Goal: Information Seeking & Learning: Learn about a topic

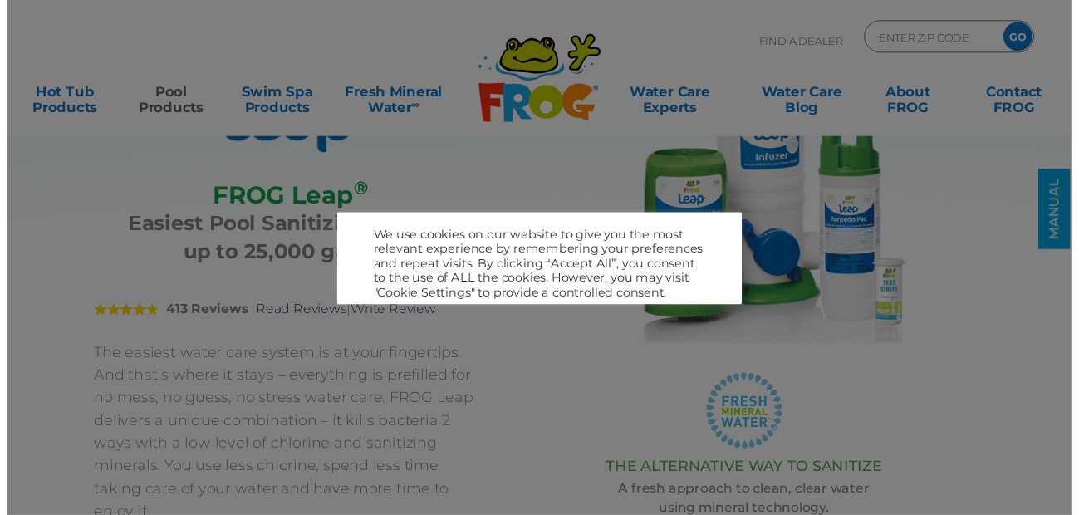
scroll to position [166, 0]
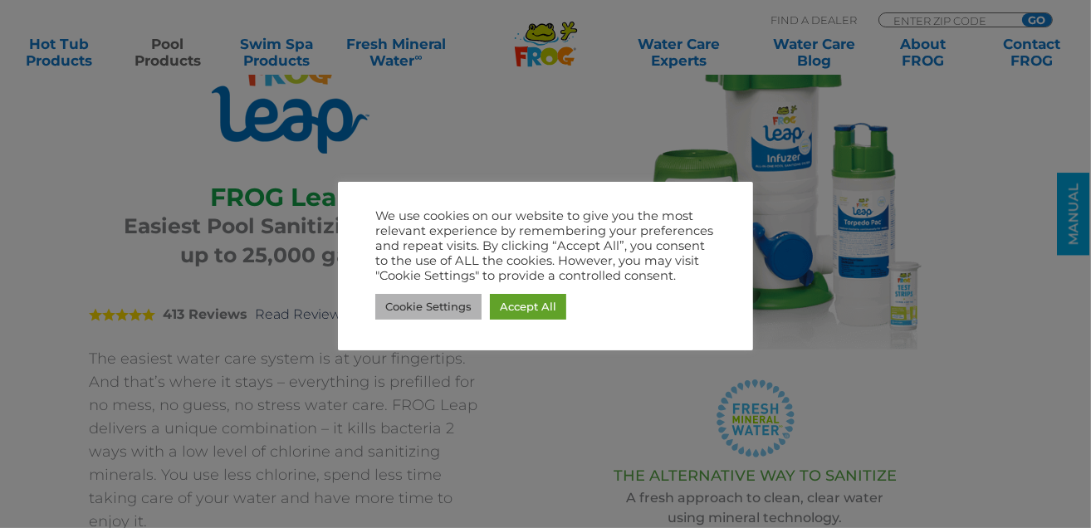
click at [451, 313] on link "Cookie Settings" at bounding box center [428, 307] width 106 height 26
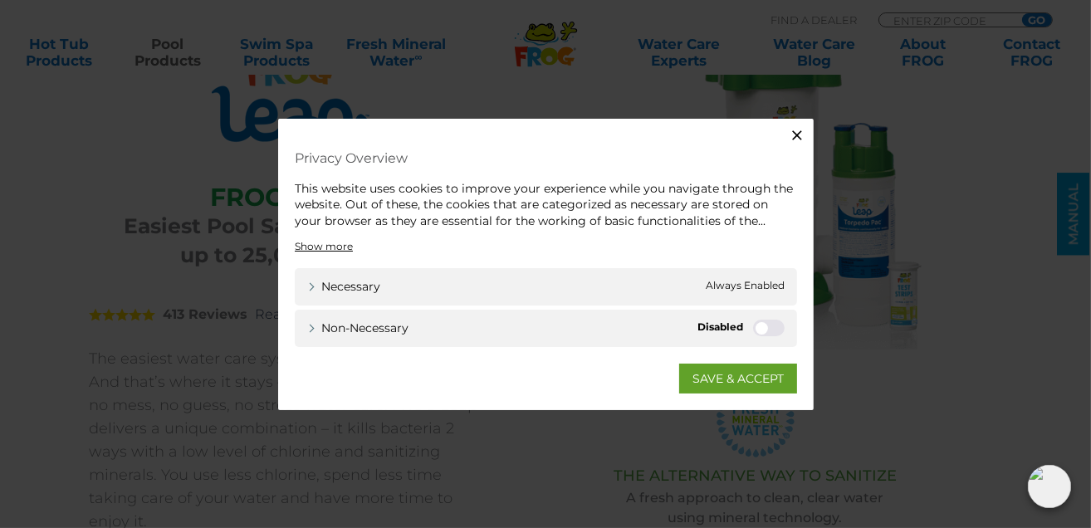
click at [800, 131] on icon "button" at bounding box center [797, 135] width 10 height 10
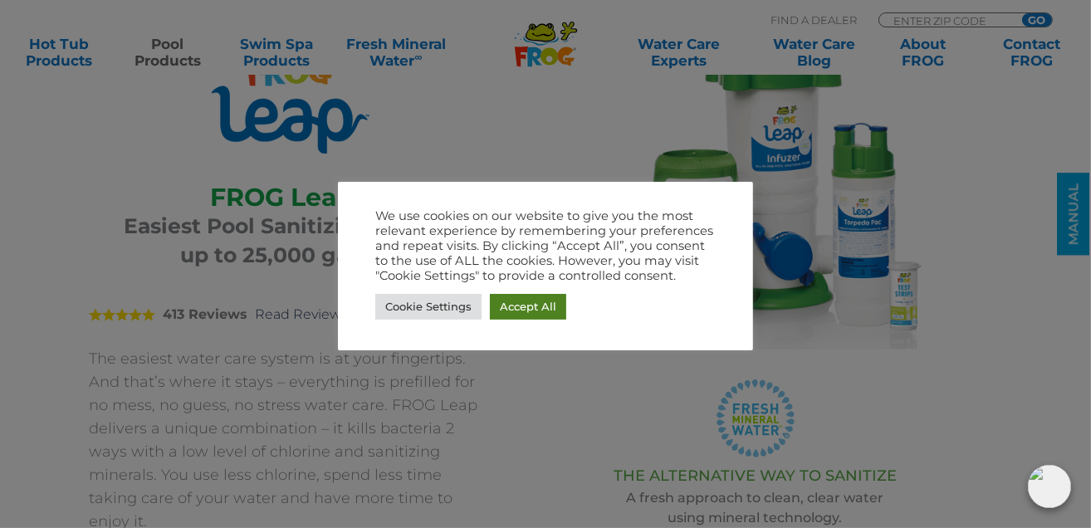
click at [531, 308] on link "Accept All" at bounding box center [528, 307] width 76 height 26
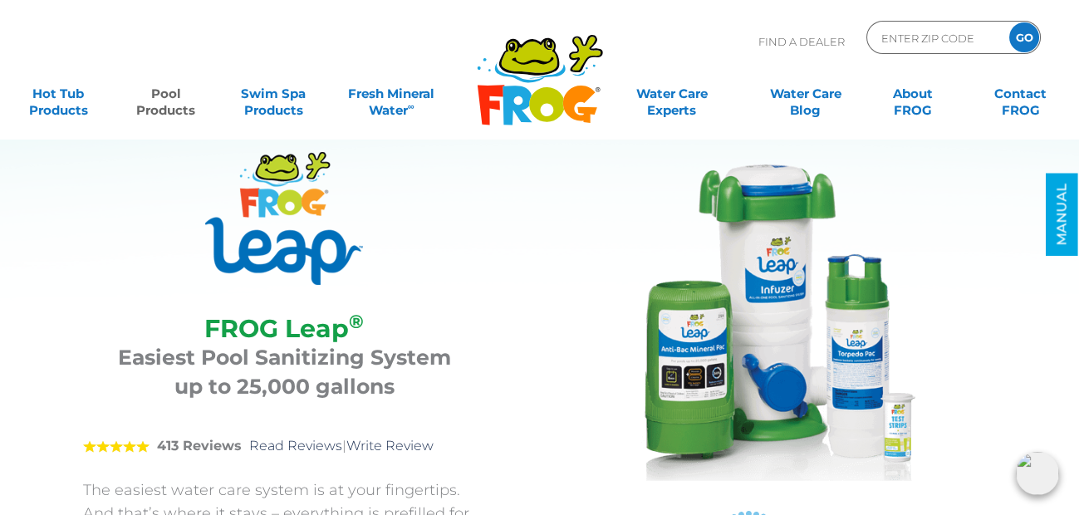
scroll to position [0, 0]
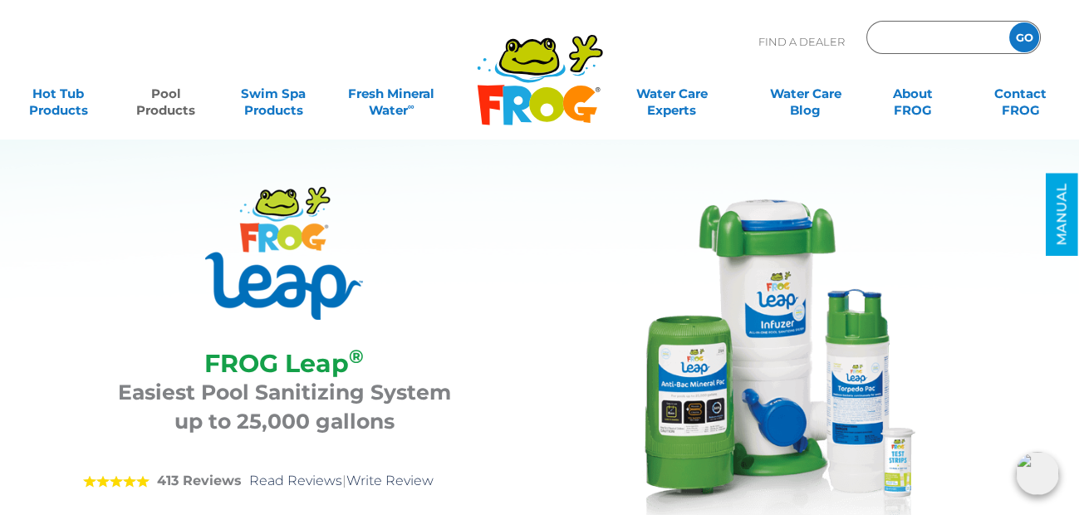
click at [920, 30] on input "Zip Code Form" at bounding box center [935, 38] width 112 height 24
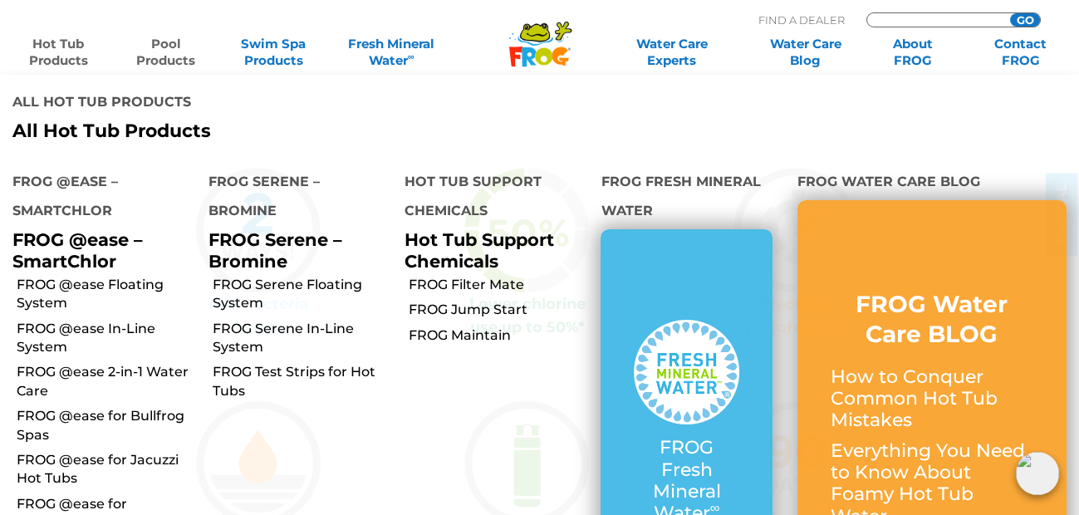
scroll to position [1162, 0]
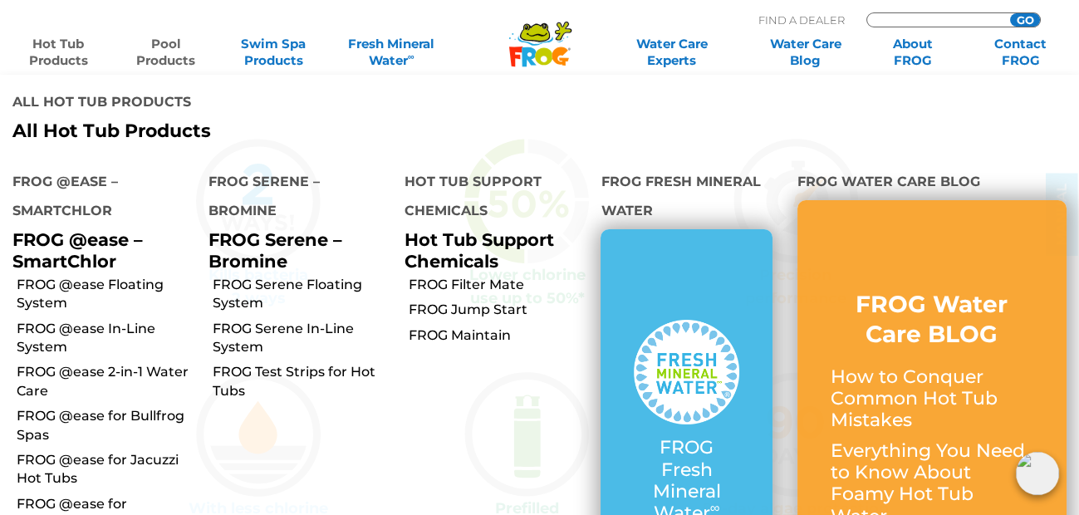
type input "ENTER ZIP CODE"
click at [604, 115] on li "All Hot Tub Products All Hot Tub Products" at bounding box center [539, 115] width 1079 height 80
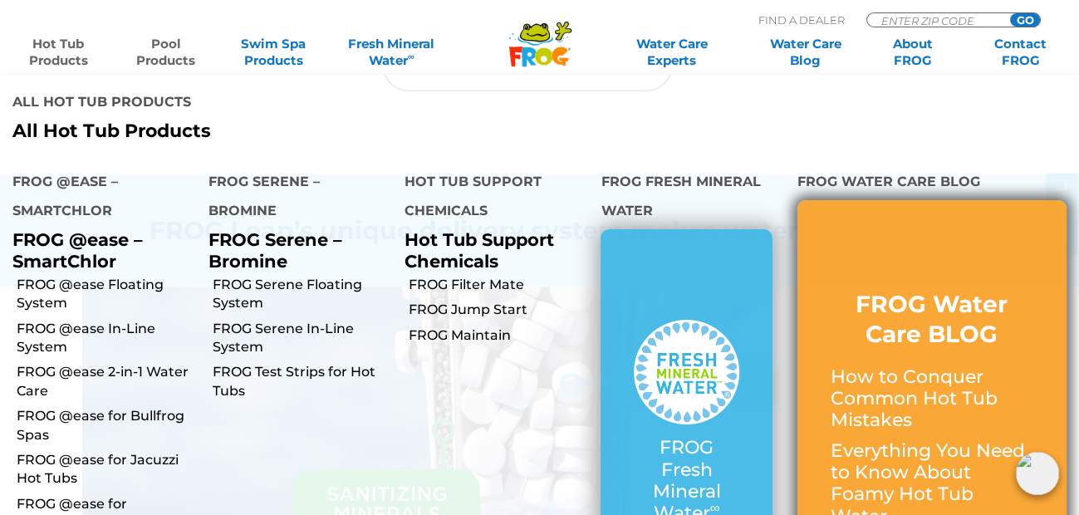
scroll to position [2076, 0]
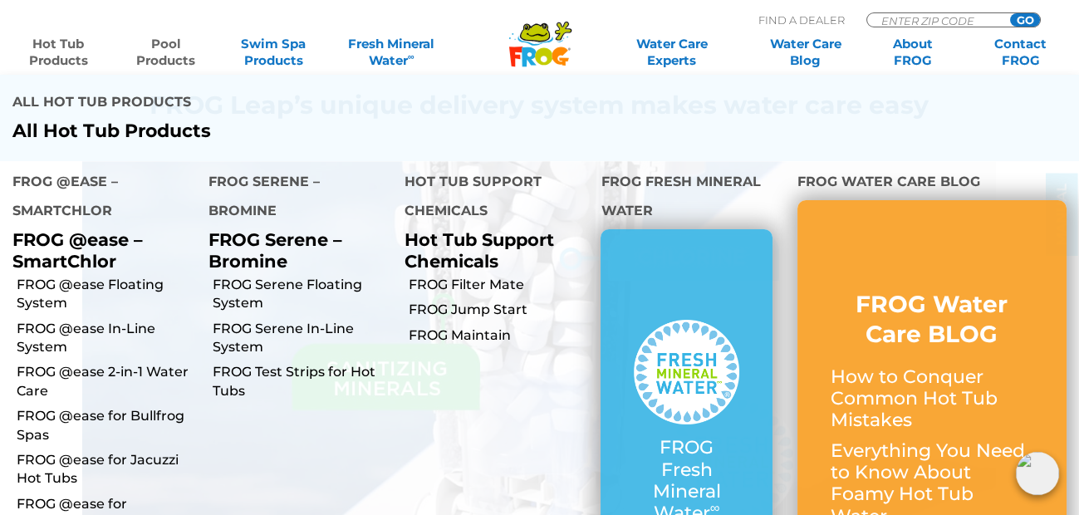
click at [990, 91] on li "All Hot Tub Products All Hot Tub Products" at bounding box center [539, 115] width 1079 height 80
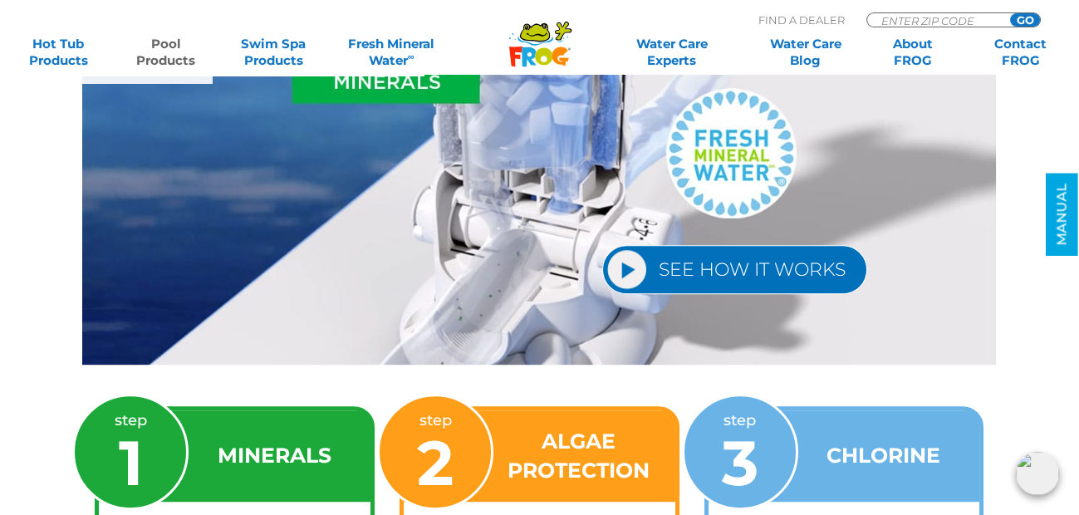
scroll to position [2408, 0]
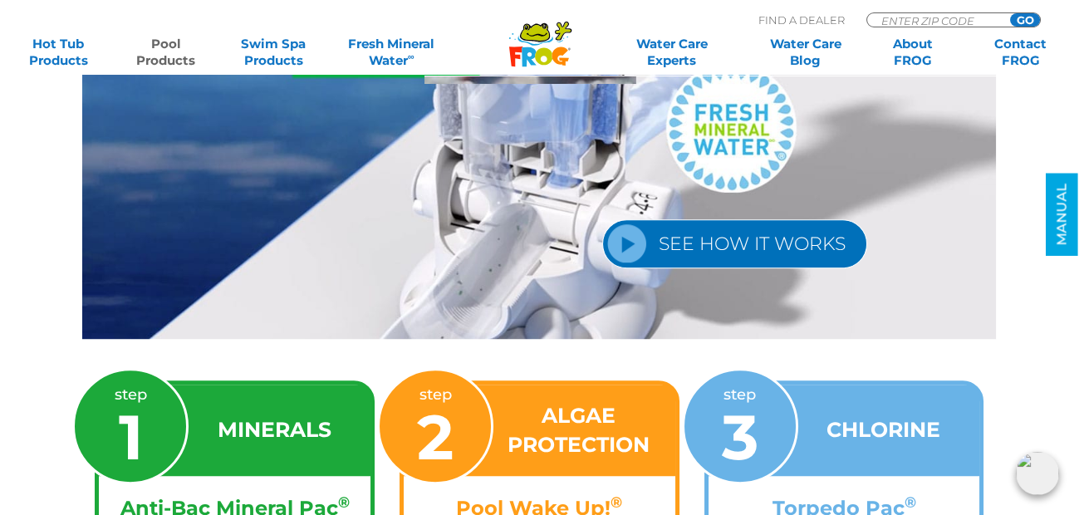
click at [731, 219] on link "SEE HOW IT WORKS" at bounding box center [734, 243] width 265 height 49
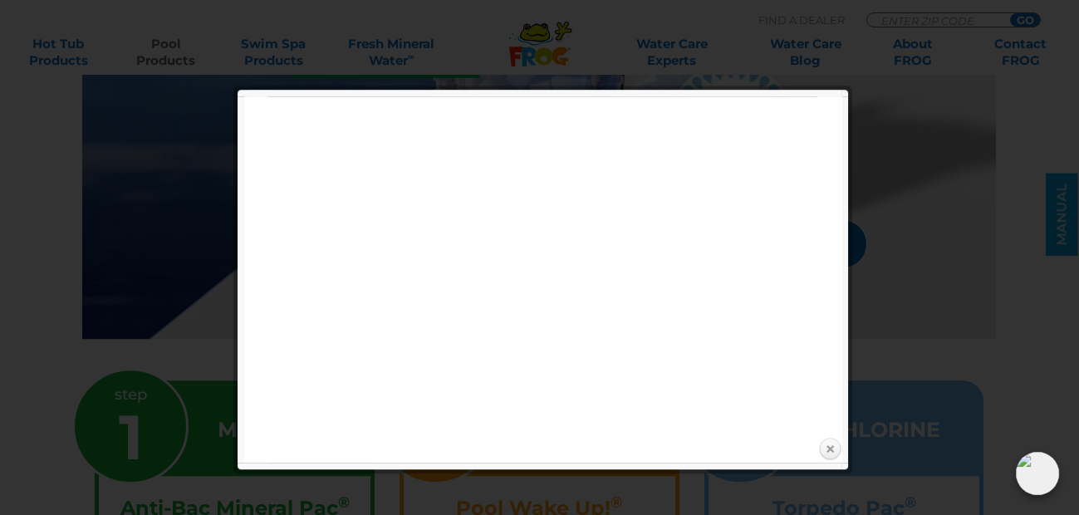
click at [825, 450] on link "Close" at bounding box center [829, 449] width 25 height 25
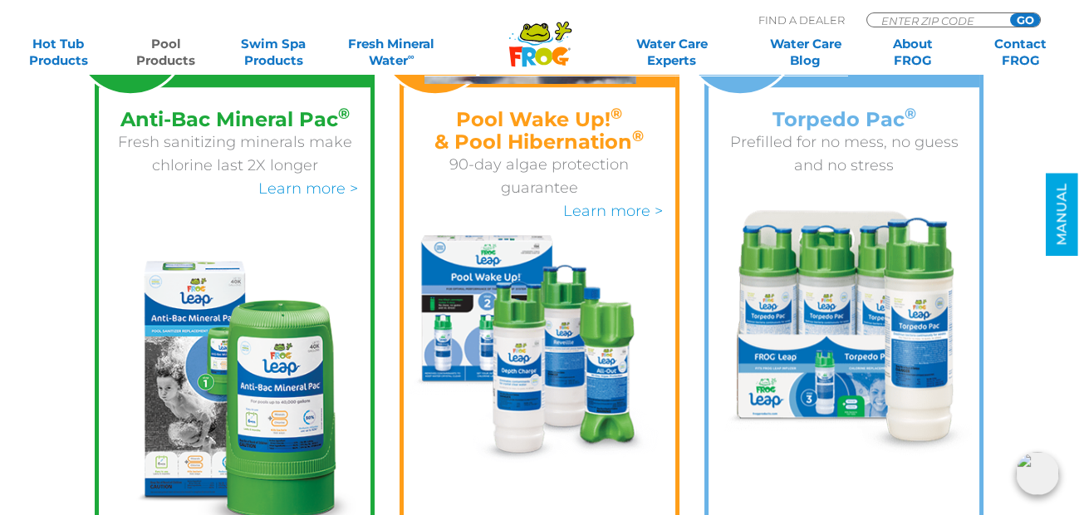
scroll to position [2823, 0]
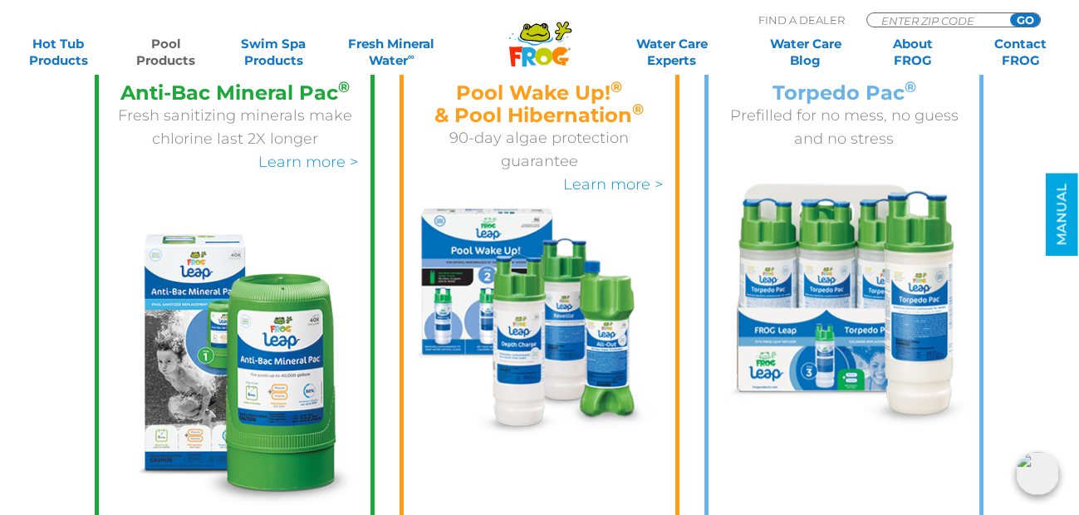
click at [548, 208] on img at bounding box center [539, 322] width 271 height 229
click at [598, 175] on link "Learn more >" at bounding box center [613, 184] width 100 height 18
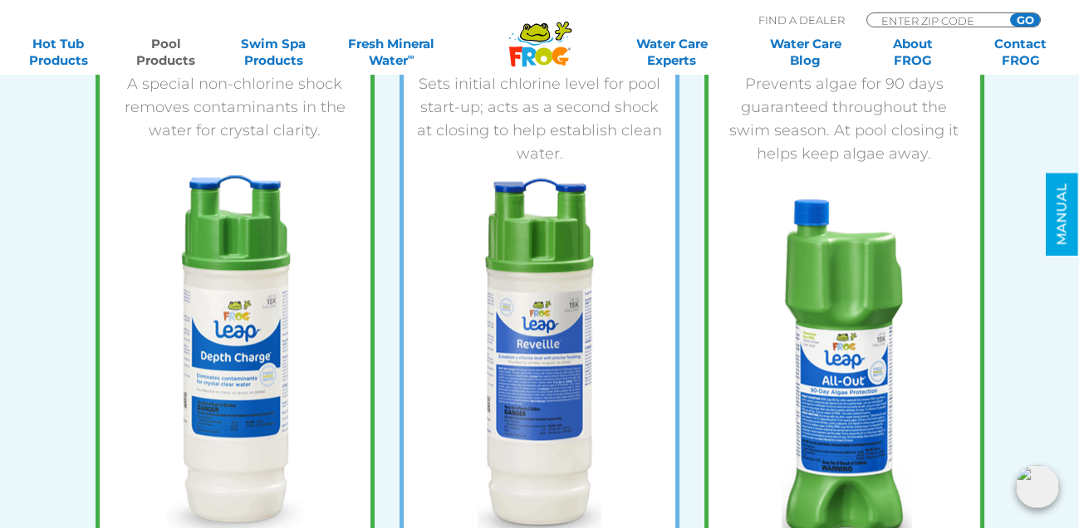
scroll to position [2823, 0]
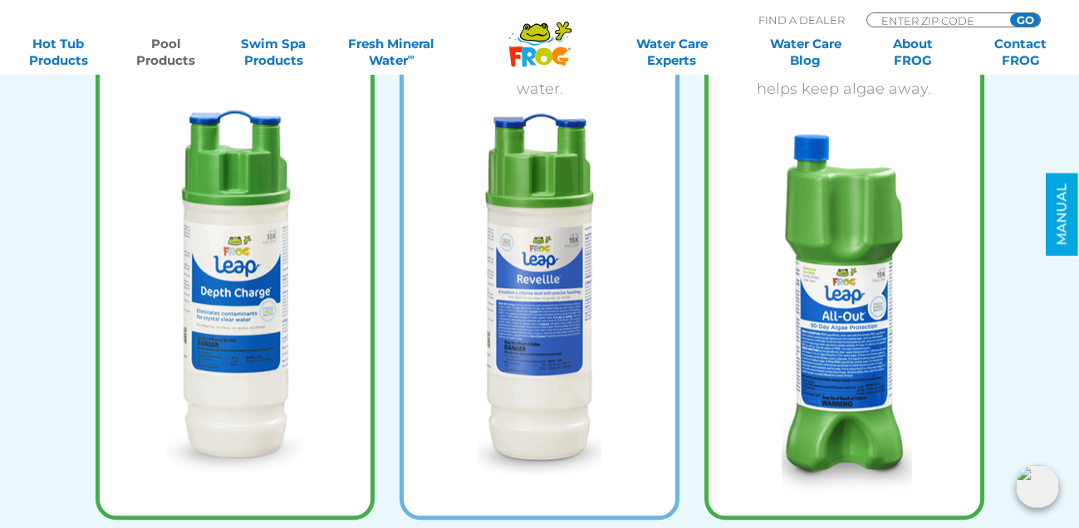
click at [237, 352] on img at bounding box center [235, 290] width 136 height 361
click at [550, 350] on img at bounding box center [540, 293] width 136 height 361
click at [846, 318] on img at bounding box center [843, 314] width 136 height 361
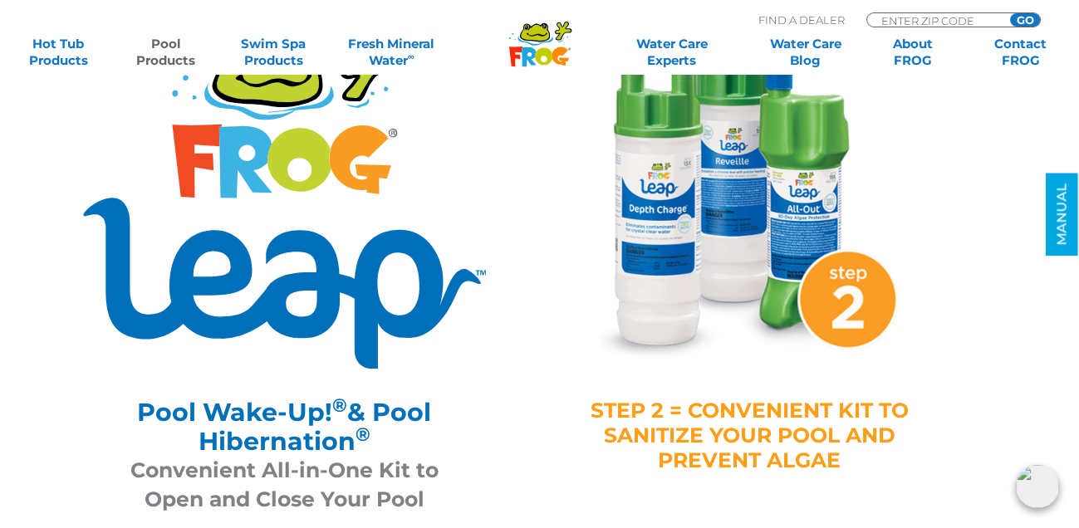
scroll to position [0, 0]
